Goal: Information Seeking & Learning: Learn about a topic

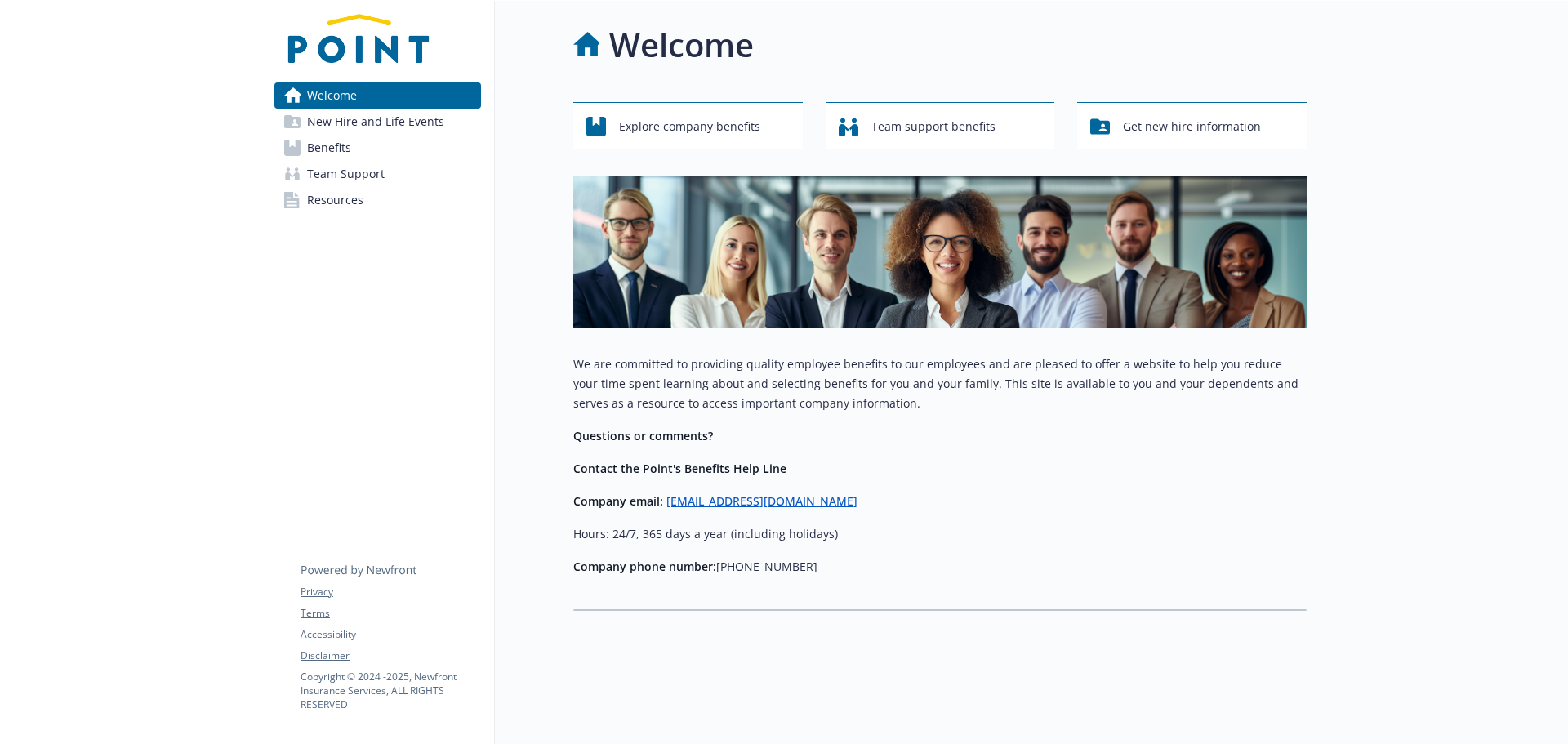
click at [369, 152] on link "Benefits" at bounding box center [378, 148] width 206 height 26
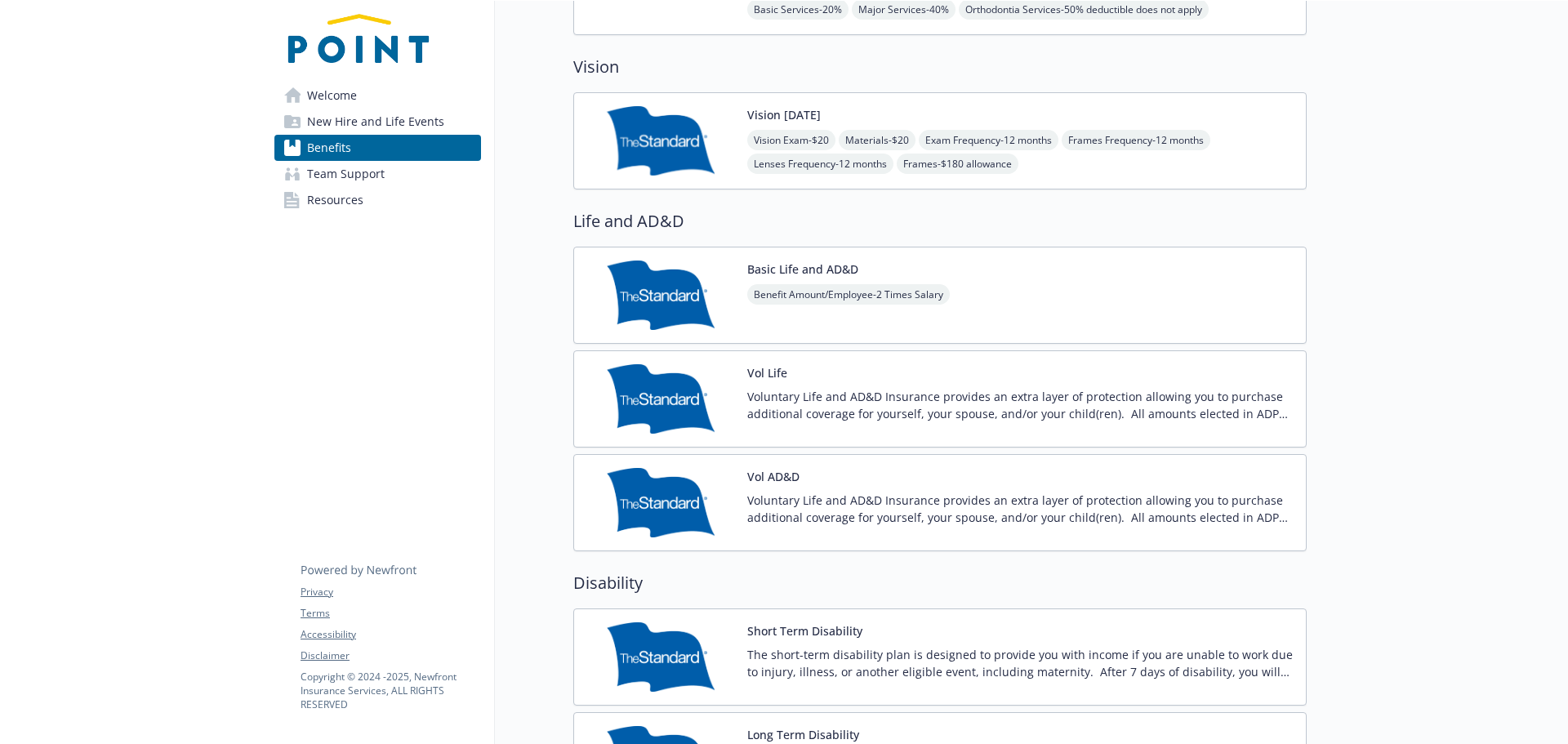
scroll to position [817, 0]
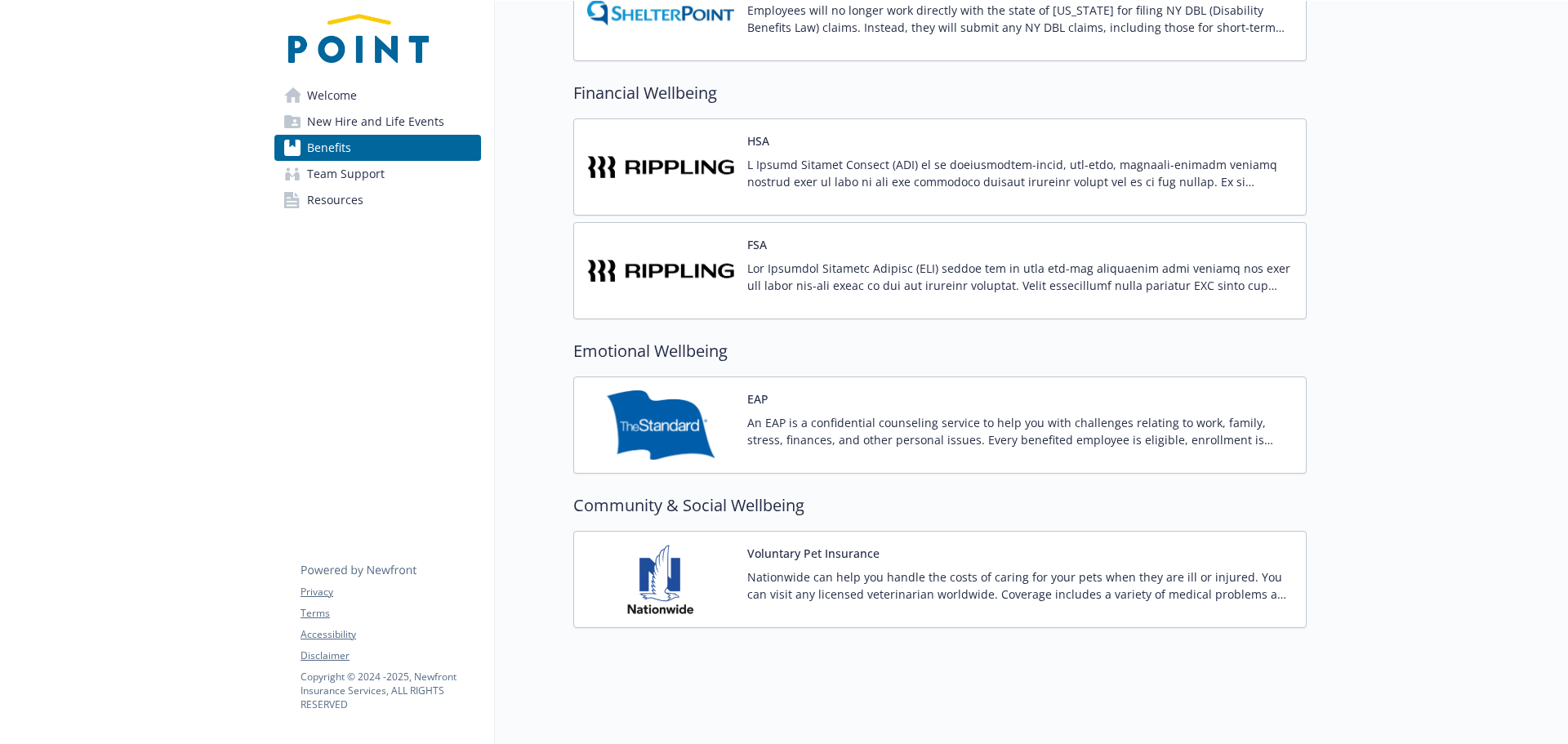
click at [899, 418] on p "An EAP is a confidential counseling service to help you with challenges relatin…" at bounding box center [1020, 431] width 546 height 35
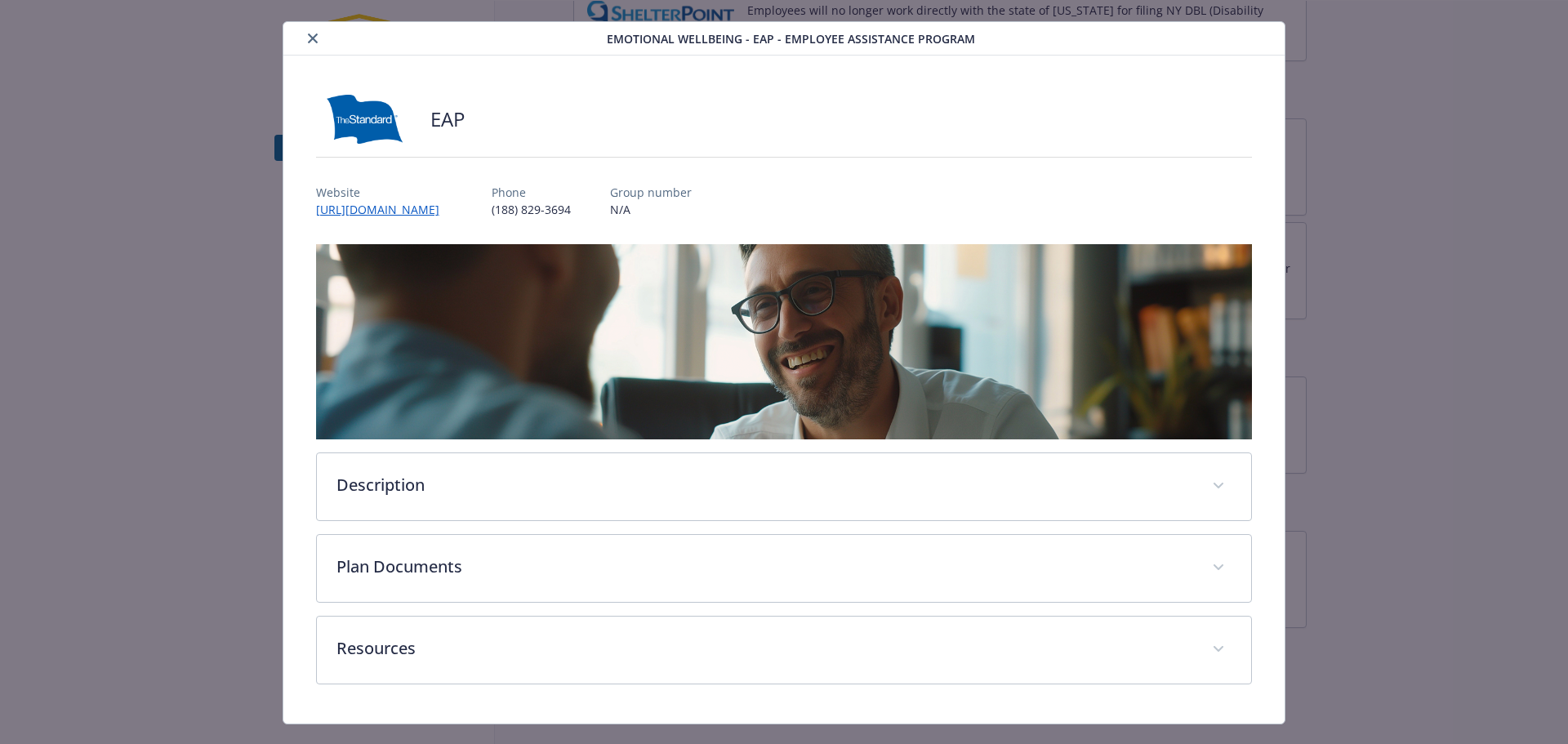
scroll to position [62, 0]
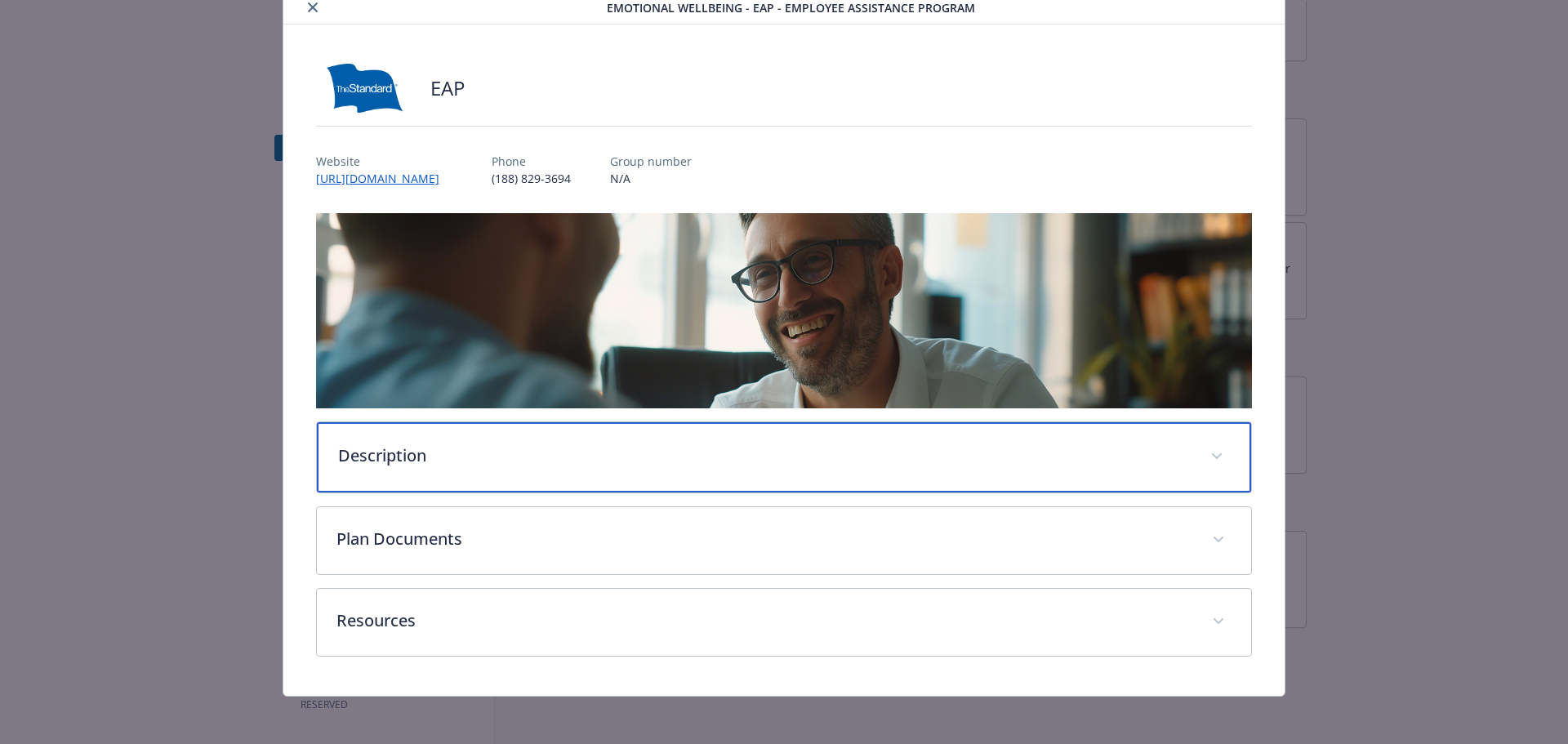
click at [439, 437] on div "Description" at bounding box center [784, 457] width 935 height 70
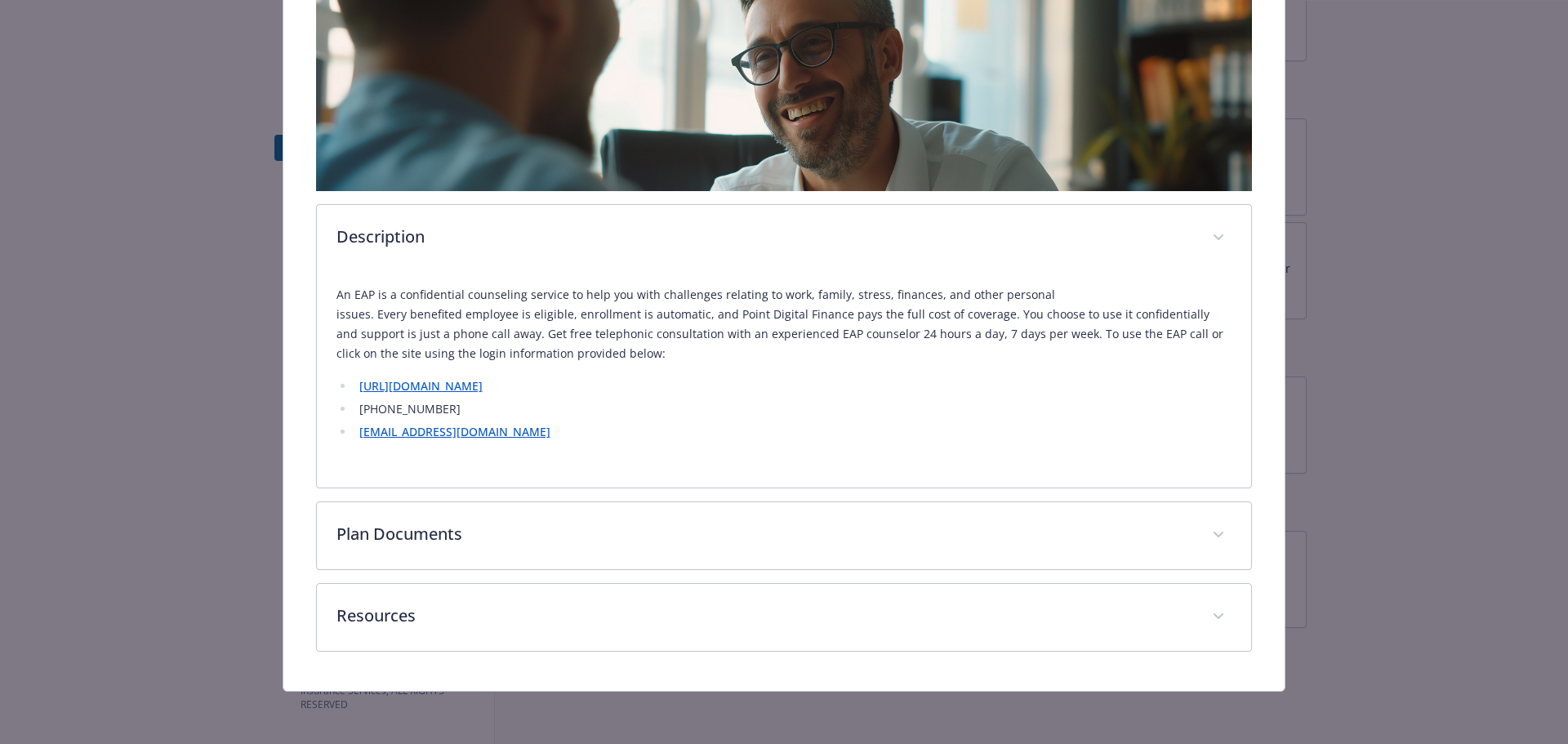
scroll to position [278, 0]
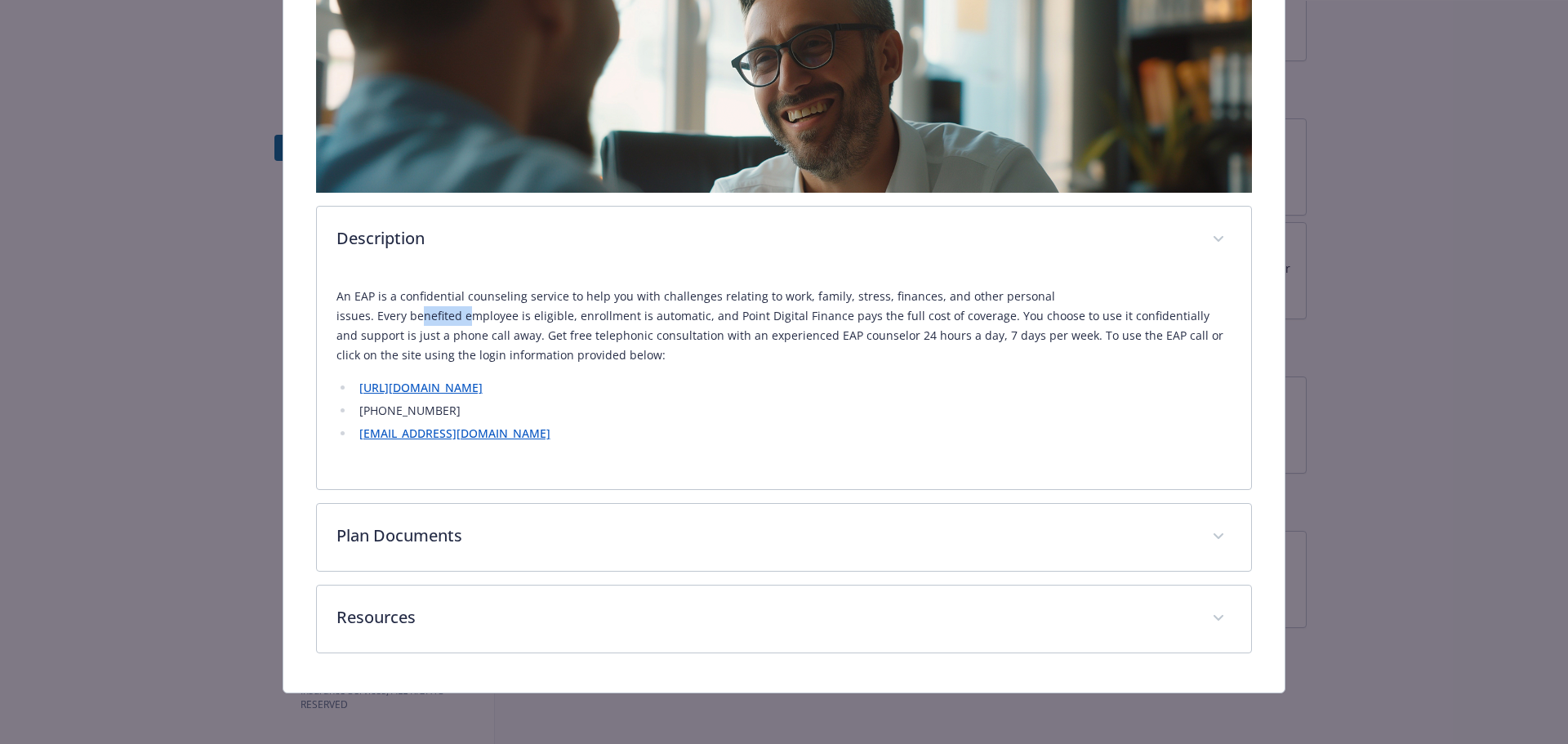
drag, startPoint x: 1114, startPoint y: 294, endPoint x: 1165, endPoint y: 295, distance: 51.0
click at [1162, 294] on p "An EAP is a confidential counseling service to help you with challenges relatin…" at bounding box center [784, 326] width 896 height 79
click at [1171, 295] on p "An EAP is a confidential counseling service to help you with challenges relatin…" at bounding box center [784, 326] width 896 height 79
click at [1191, 295] on p "An EAP is a confidential counseling service to help you with challenges relatin…" at bounding box center [784, 326] width 896 height 79
drag, startPoint x: 407, startPoint y: 315, endPoint x: 578, endPoint y: 320, distance: 171.1
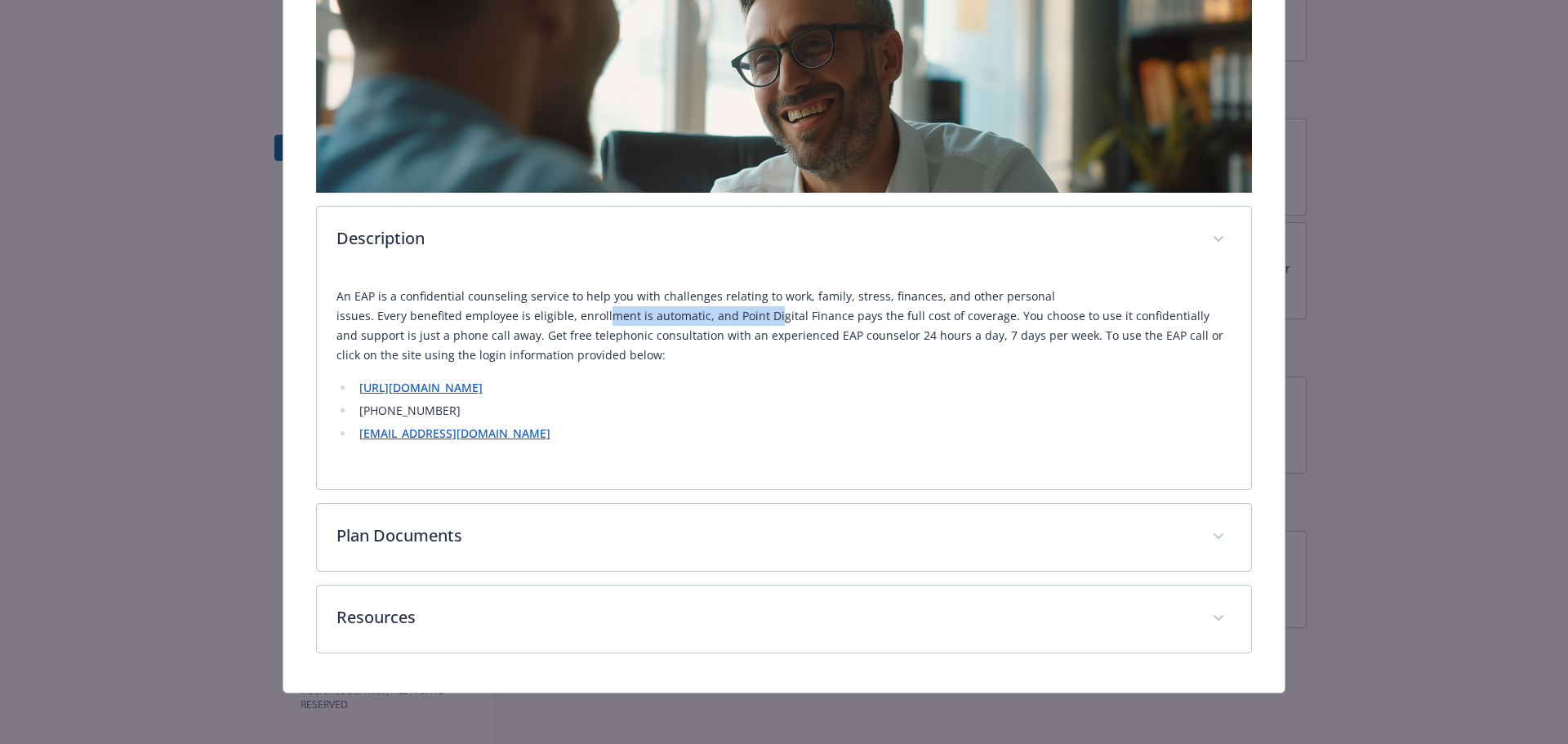
click at [578, 320] on p "An EAP is a confidential counseling service to help you with challenges relatin…" at bounding box center [784, 326] width 896 height 79
drag, startPoint x: 647, startPoint y: 322, endPoint x: 799, endPoint y: 322, distance: 152.0
click at [746, 322] on p "An EAP is a confidential counseling service to help you with challenges relatin…" at bounding box center [784, 326] width 896 height 79
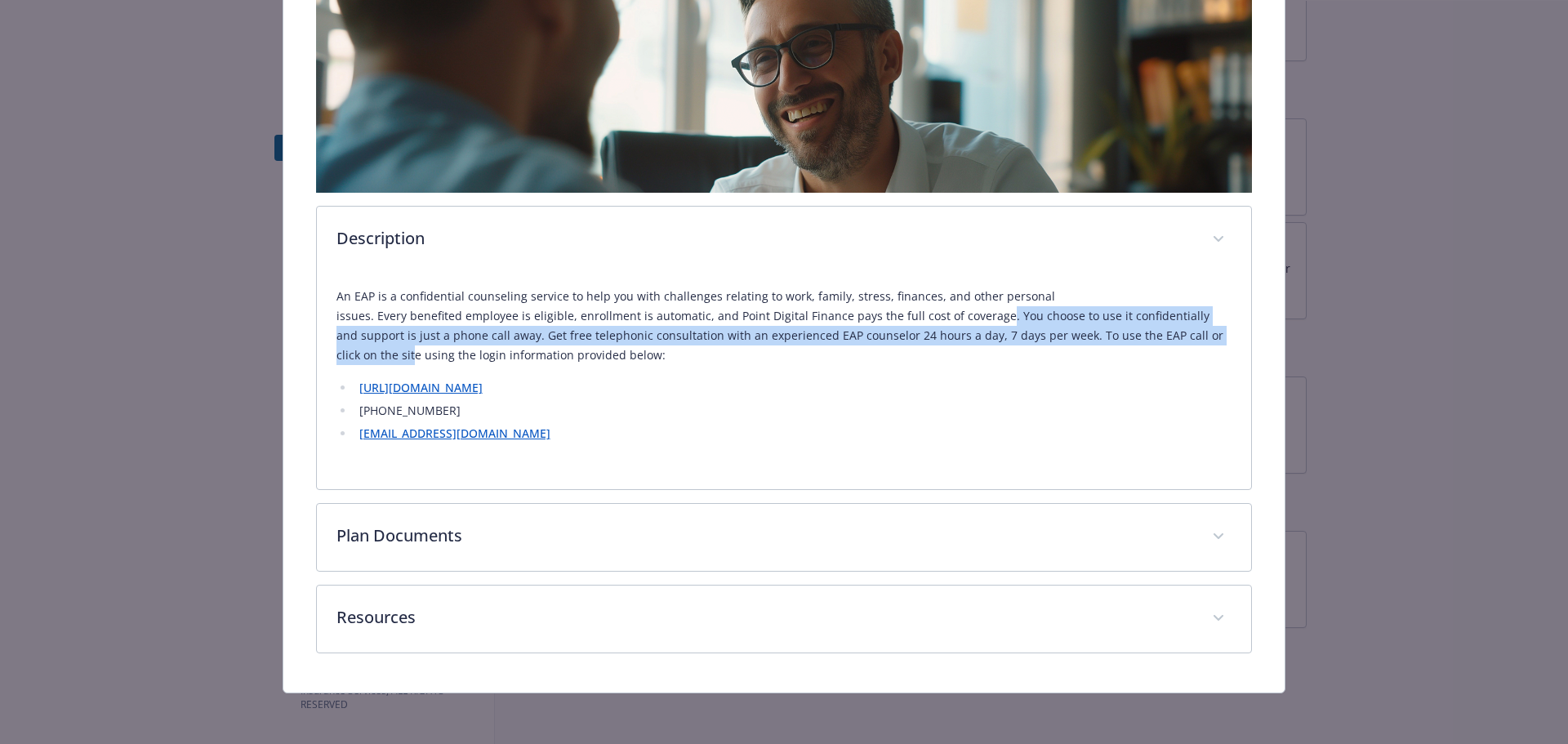
drag, startPoint x: 799, startPoint y: 322, endPoint x: 1053, endPoint y: 328, distance: 254.1
click at [1053, 328] on p "An EAP is a confidential counseling service to help you with challenges relatin…" at bounding box center [784, 326] width 896 height 79
click at [1086, 322] on p "An EAP is a confidential counseling service to help you with challenges relatin…" at bounding box center [784, 326] width 896 height 79
click at [1089, 322] on p "An EAP is a confidential counseling service to help you with challenges relatin…" at bounding box center [784, 326] width 896 height 79
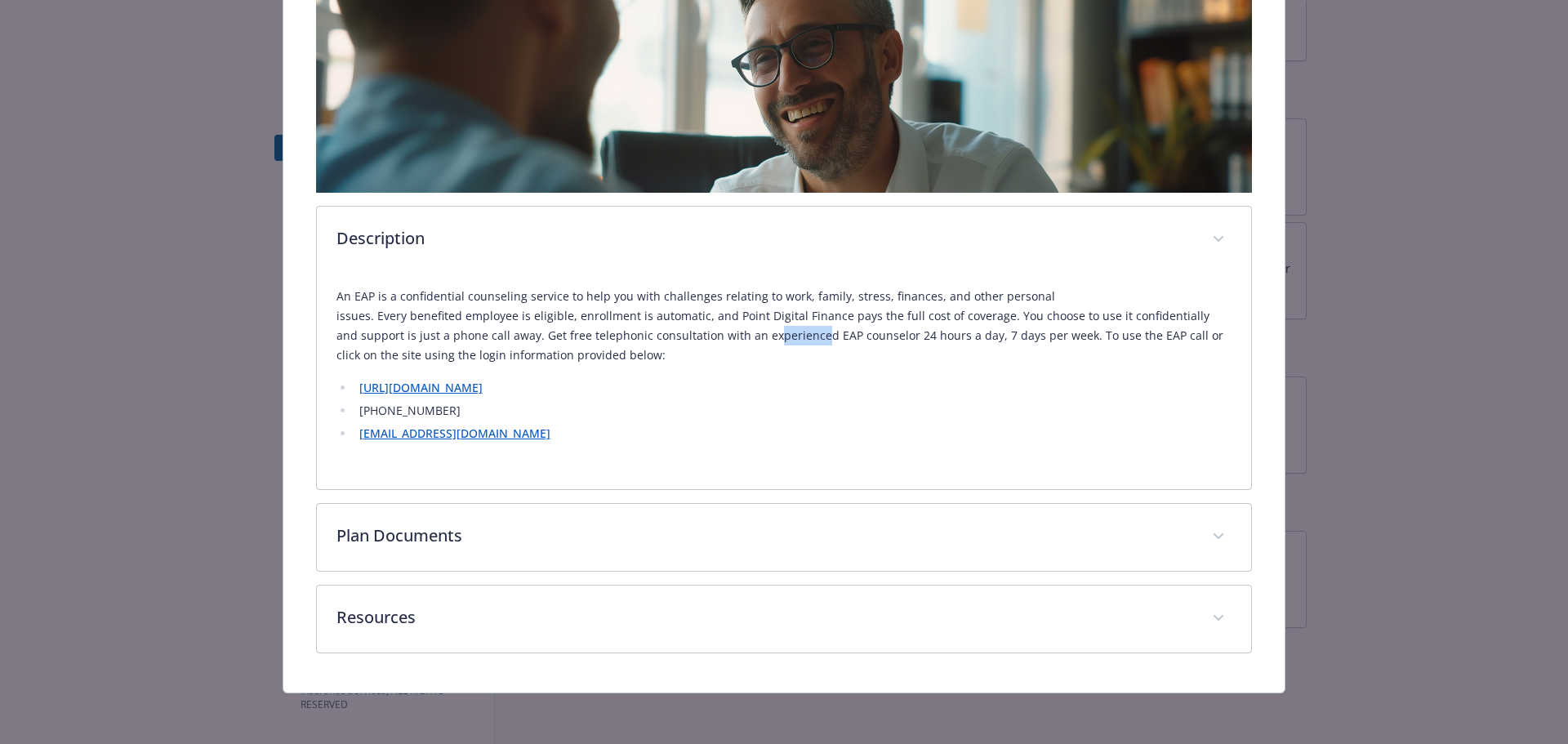
drag, startPoint x: 540, startPoint y: 330, endPoint x: 592, endPoint y: 332, distance: 52.0
click at [589, 332] on p "An EAP is a confidential counseling service to help you with challenges relatin…" at bounding box center [784, 326] width 896 height 79
drag, startPoint x: 703, startPoint y: 332, endPoint x: 833, endPoint y: 332, distance: 130.0
click at [813, 332] on p "An EAP is a confidential counseling service to help you with challenges relatin…" at bounding box center [784, 326] width 896 height 79
drag, startPoint x: 911, startPoint y: 335, endPoint x: 984, endPoint y: 336, distance: 73.0
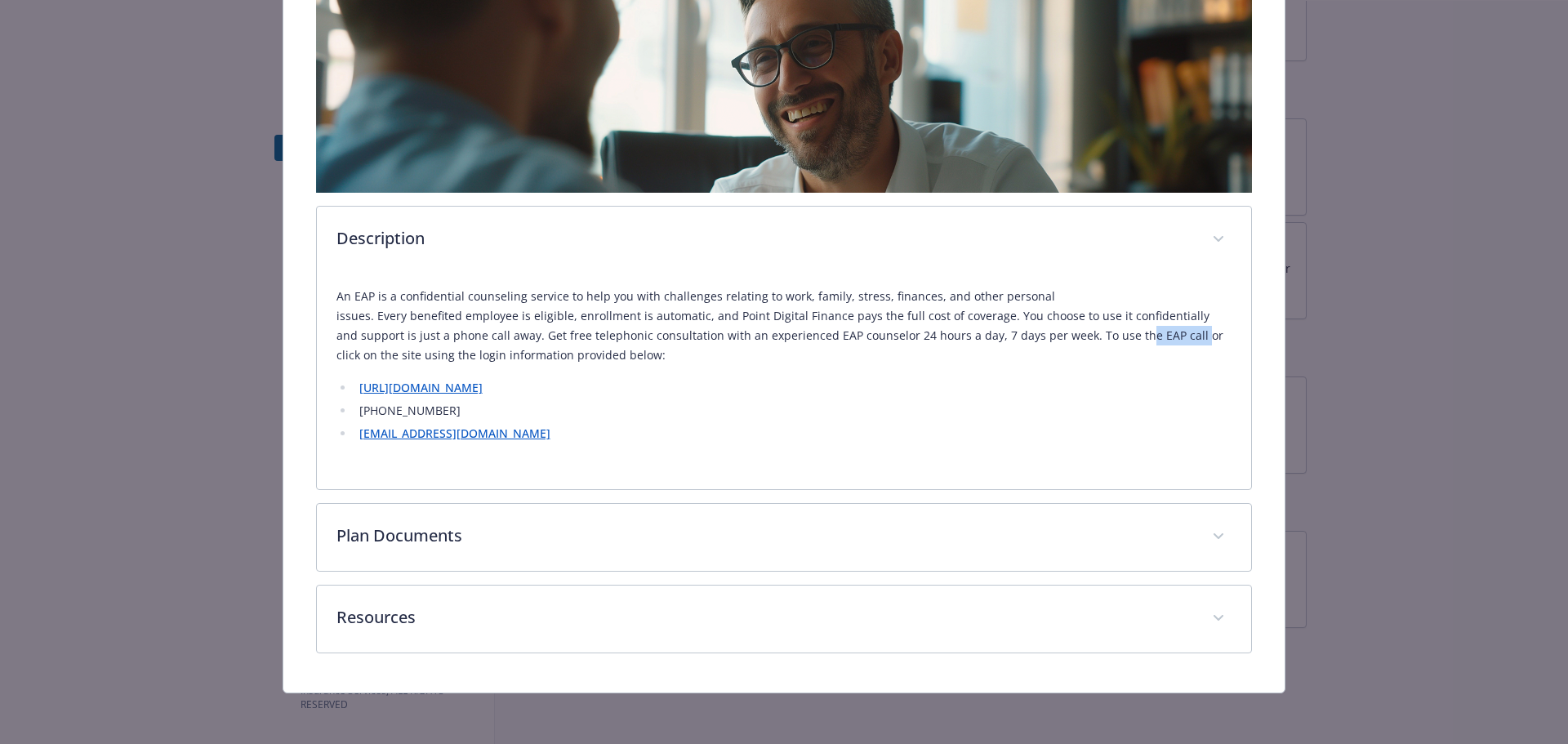
click at [971, 336] on p "An EAP is a confidential counseling service to help you with challenges relatin…" at bounding box center [784, 326] width 896 height 79
drag, startPoint x: 1072, startPoint y: 336, endPoint x: 1139, endPoint y: 334, distance: 67.0
click at [1139, 334] on p "An EAP is a confidential counseling service to help you with challenges relatin…" at bounding box center [784, 326] width 896 height 79
click at [1151, 333] on p "An EAP is a confidential counseling service to help you with challenges relatin…" at bounding box center [784, 326] width 896 height 79
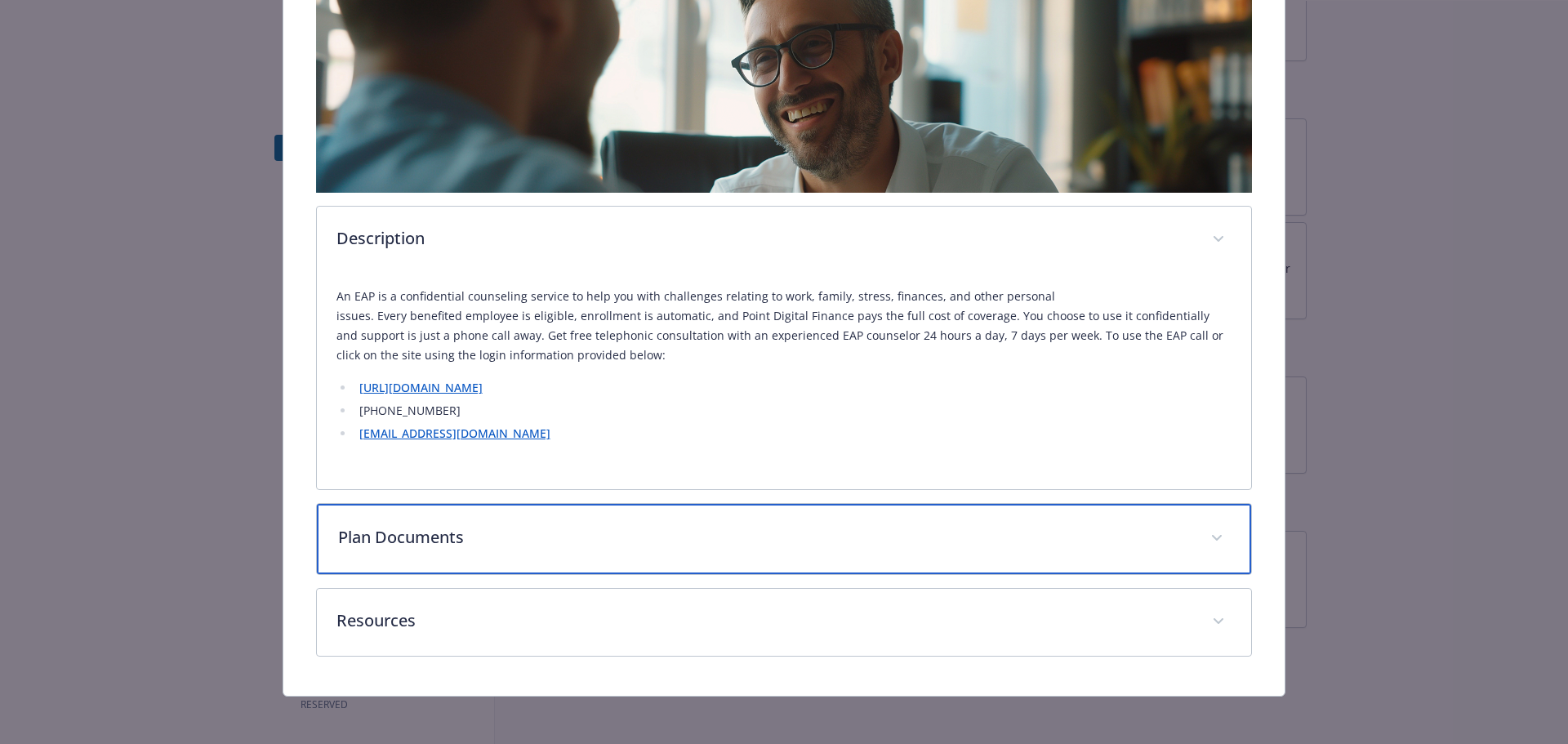
click at [479, 527] on p "Plan Documents" at bounding box center [764, 538] width 853 height 24
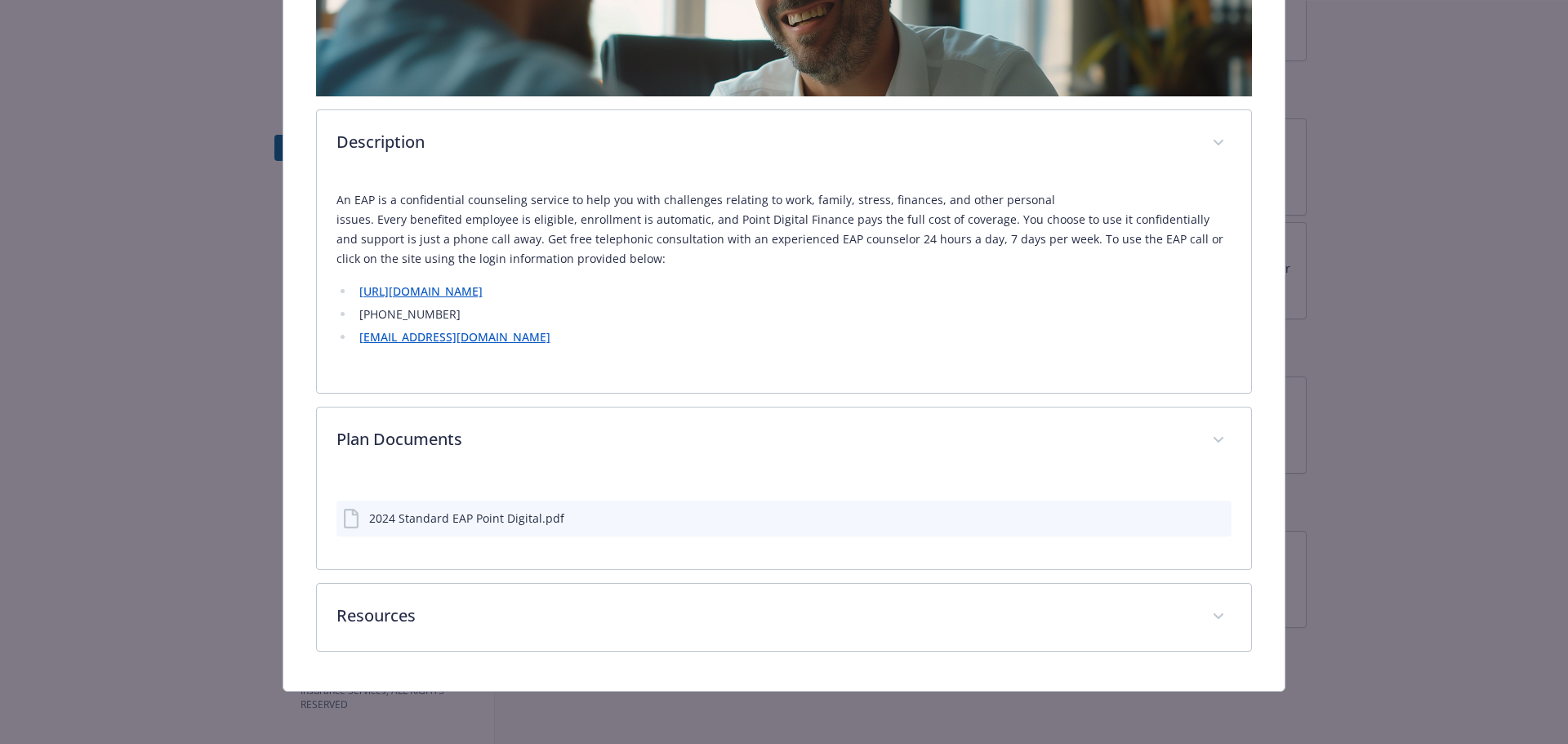
click at [519, 516] on div "2024 Standard EAP Point Digital.pdf" at bounding box center [467, 518] width 195 height 17
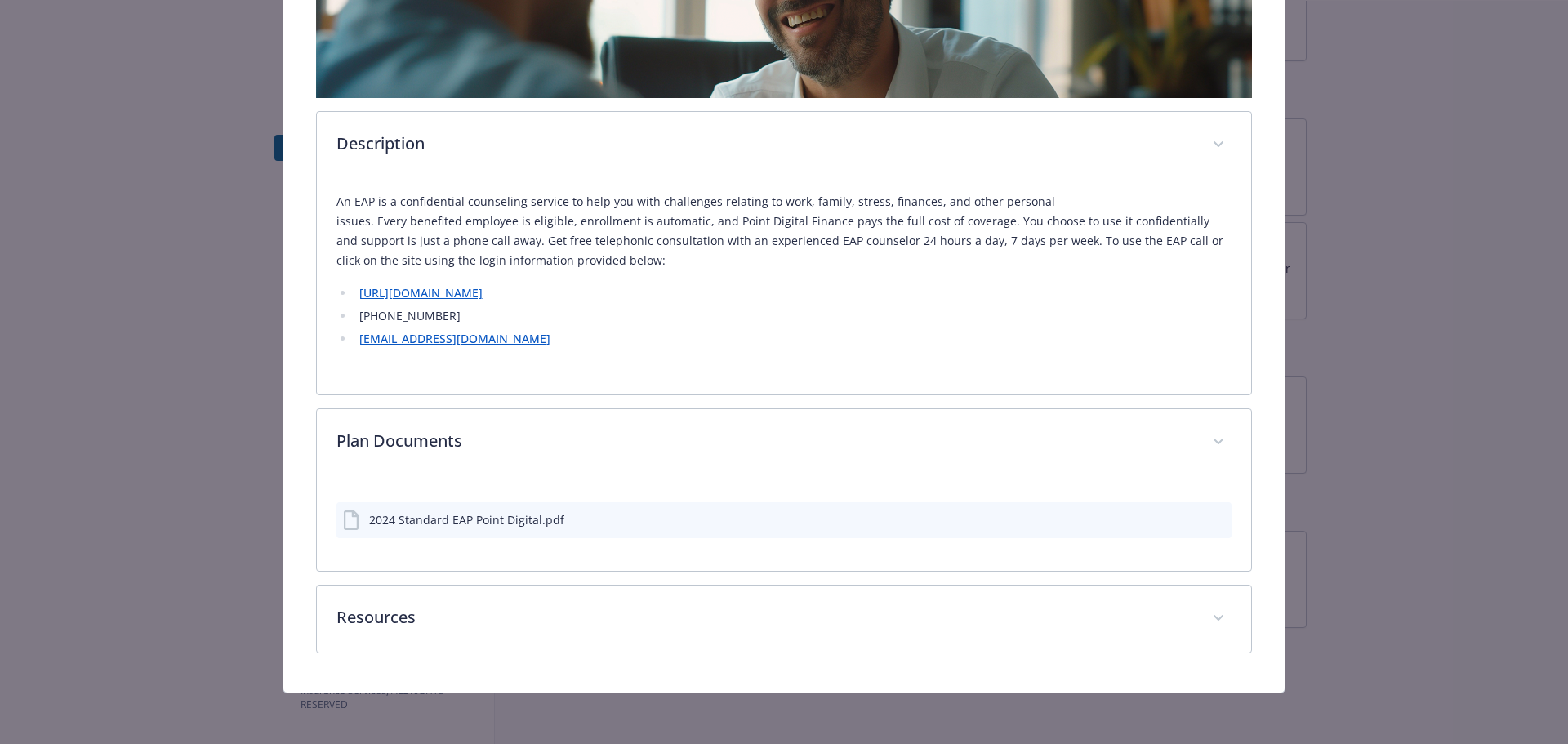
click at [1215, 516] on button "preview file" at bounding box center [1215, 519] width 18 height 15
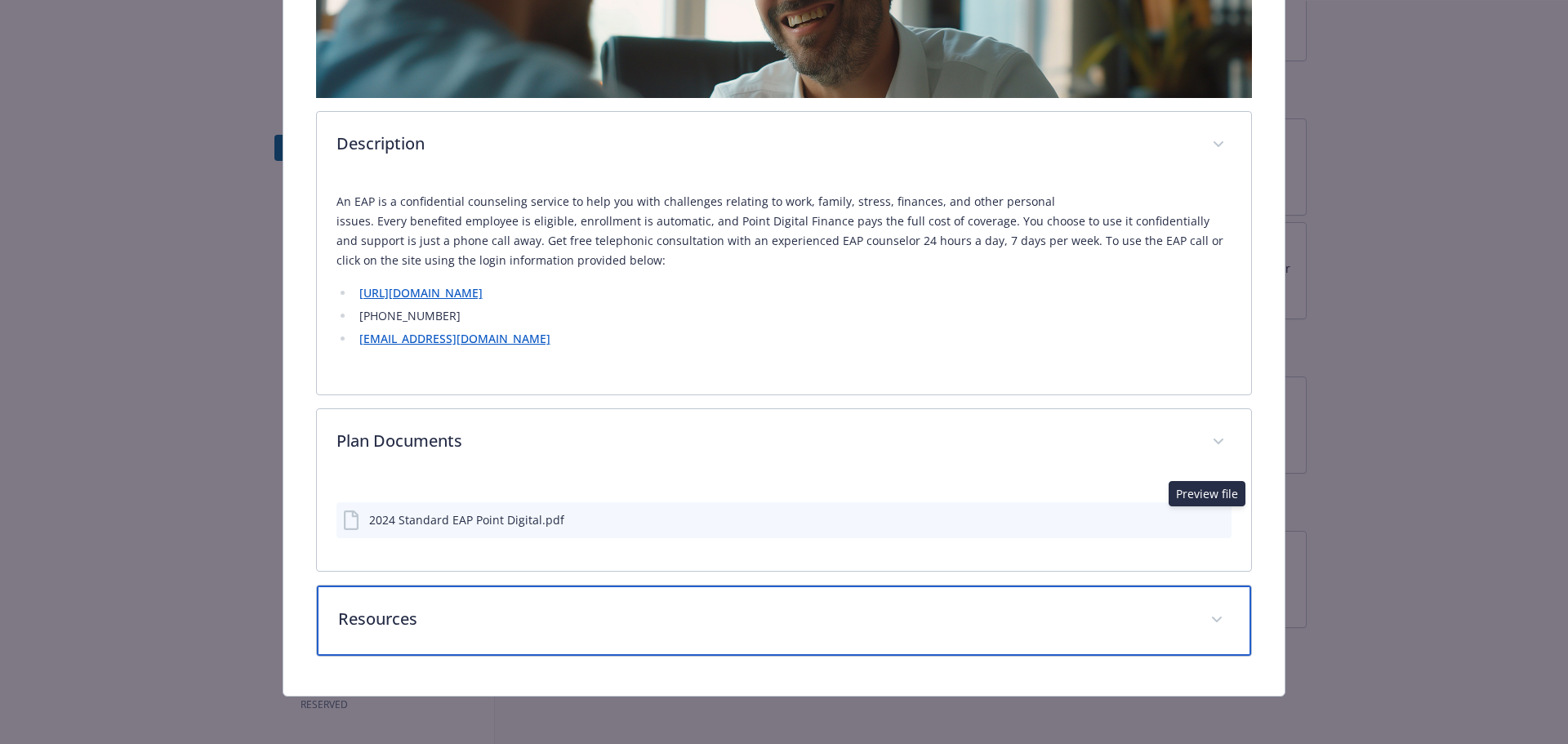
click at [695, 615] on p "Resources" at bounding box center [764, 619] width 853 height 24
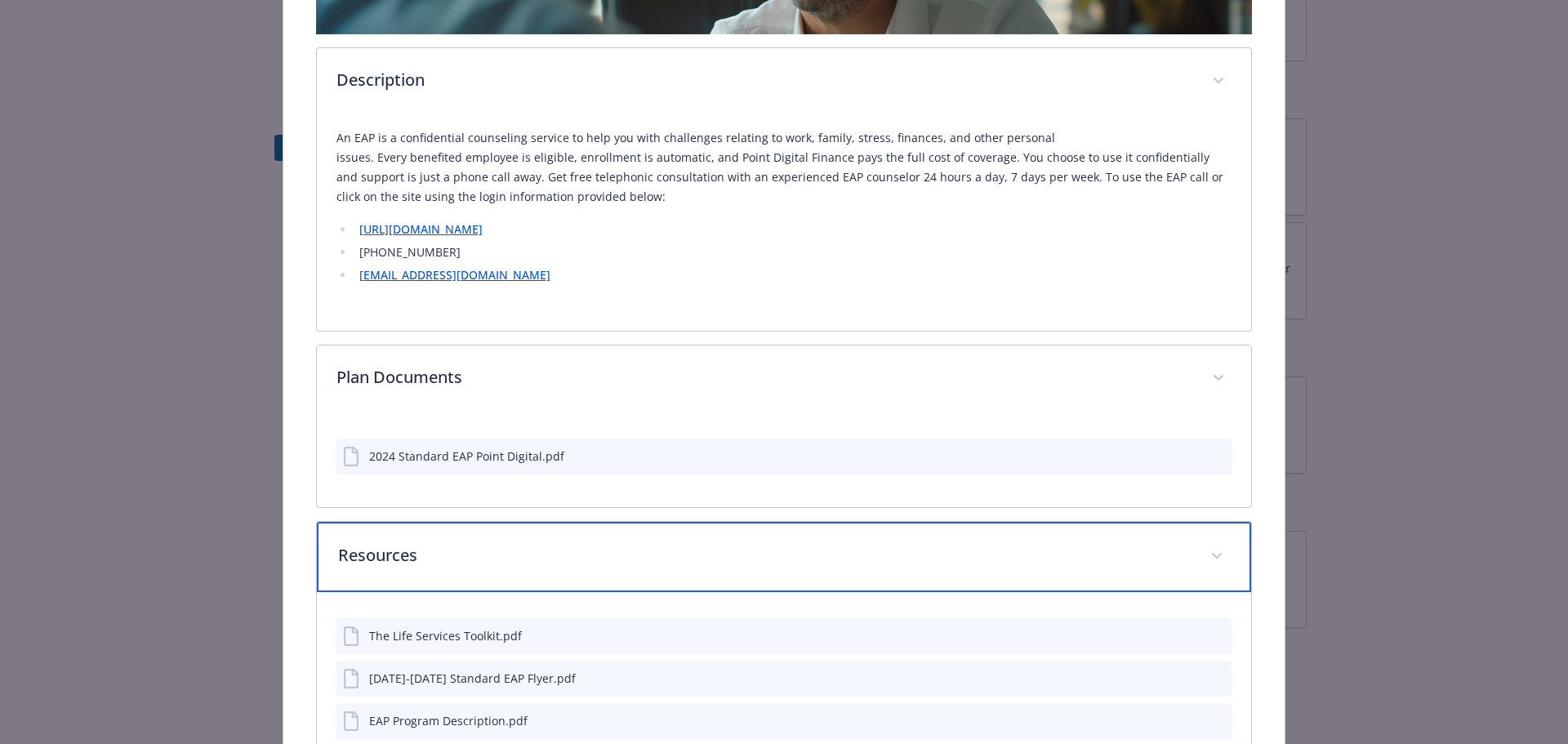
scroll to position [536, 0]
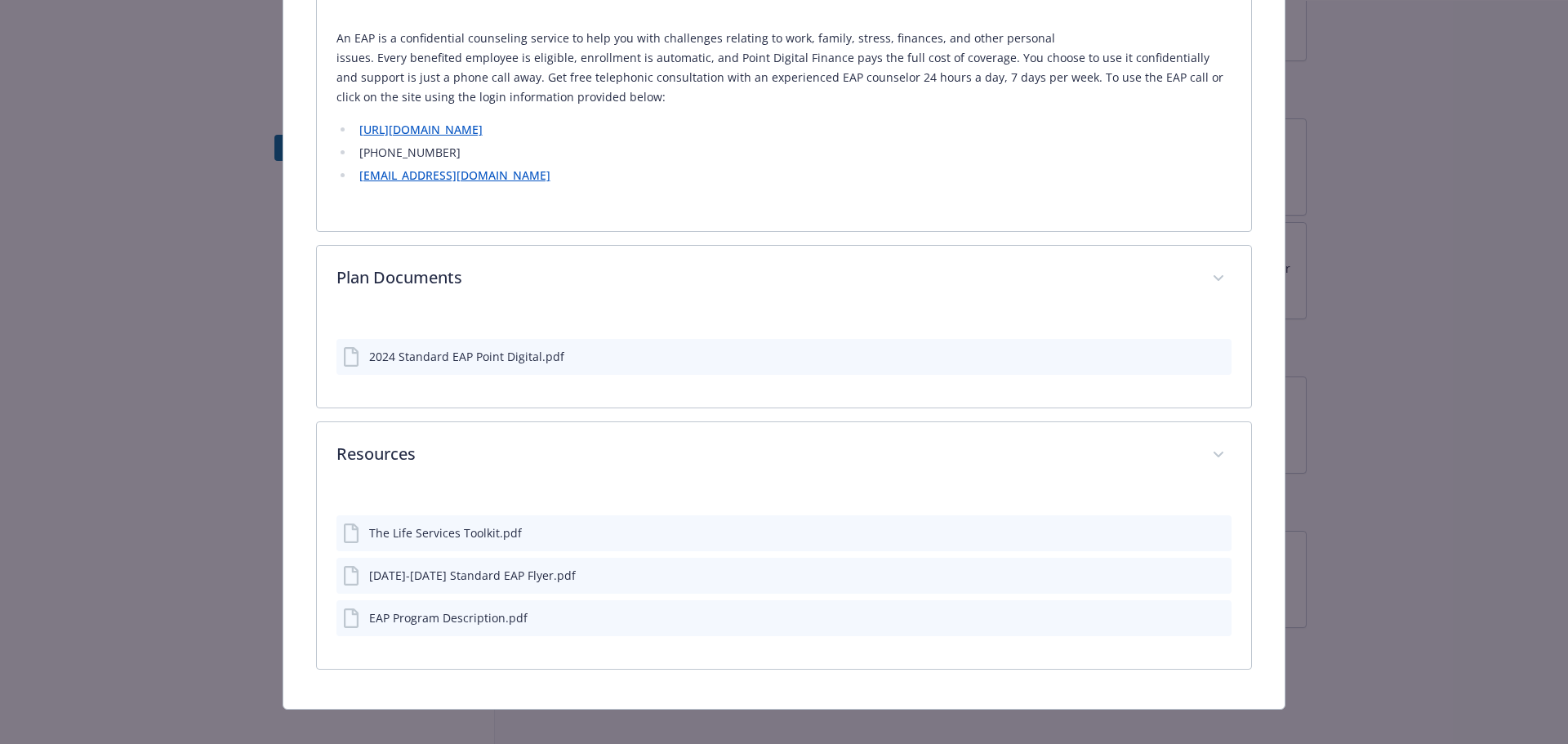
click at [1213, 534] on icon "preview file" at bounding box center [1216, 532] width 15 height 11
click at [1209, 572] on icon "preview file" at bounding box center [1216, 575] width 15 height 11
click at [1213, 615] on icon "preview file" at bounding box center [1216, 617] width 15 height 11
